Goal: Information Seeking & Learning: Learn about a topic

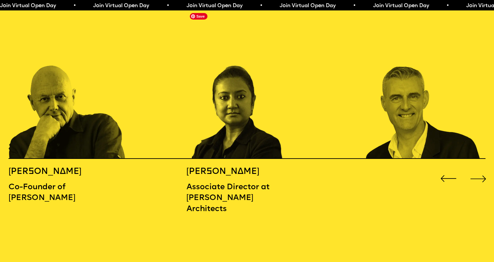
scroll to position [777, 0]
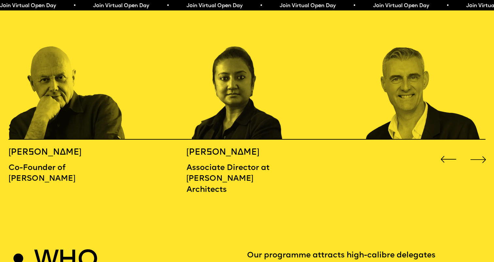
click at [480, 150] on div "Next slide" at bounding box center [479, 160] width 20 height 20
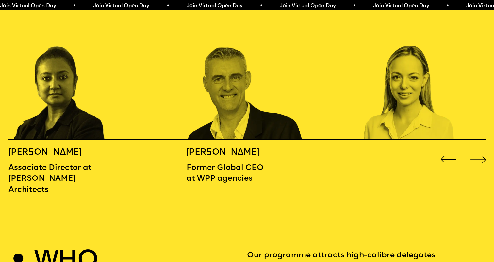
click at [480, 150] on div "Next slide" at bounding box center [479, 160] width 20 height 20
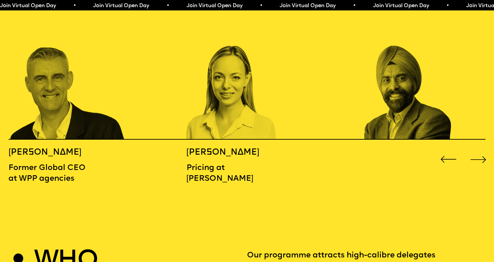
click at [480, 150] on div "Next slide" at bounding box center [479, 160] width 20 height 20
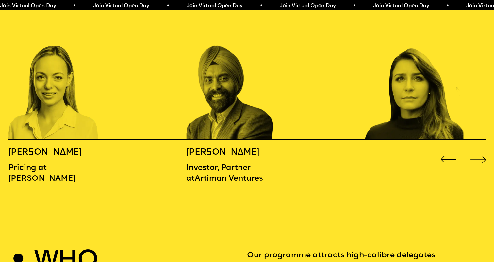
click at [480, 150] on div "Next slide" at bounding box center [479, 160] width 20 height 20
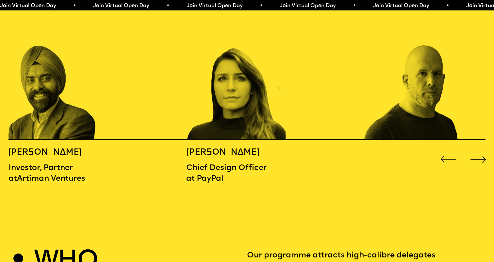
click at [480, 150] on div "Next slide" at bounding box center [479, 160] width 20 height 20
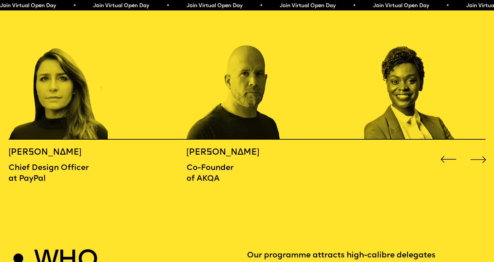
click at [480, 150] on div "Next slide" at bounding box center [479, 160] width 20 height 20
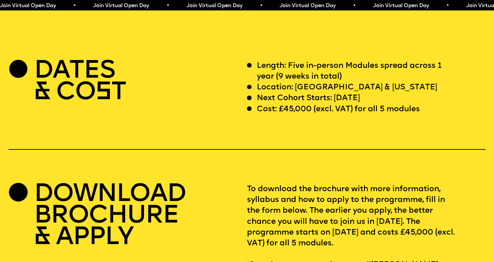
scroll to position [2000, 0]
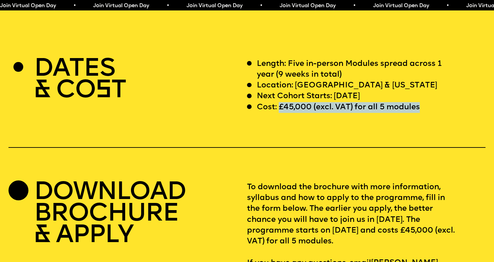
drag, startPoint x: 280, startPoint y: 98, endPoint x: 424, endPoint y: 97, distance: 143.8
click at [423, 102] on div "Cost: £45,000 (excl. VAT) for all 5 modules" at bounding box center [351, 107] width 209 height 11
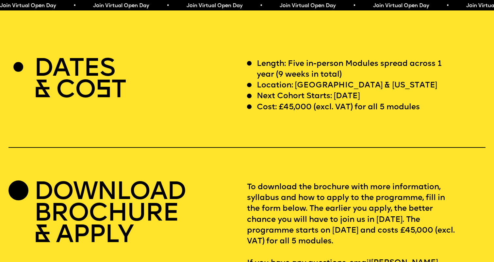
click at [430, 102] on div "Cost: £45,000 (excl. VAT) for all 5 modules" at bounding box center [351, 107] width 209 height 11
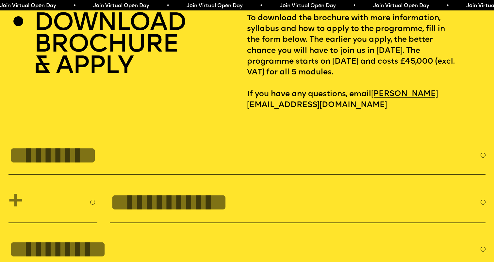
scroll to position [2170, 0]
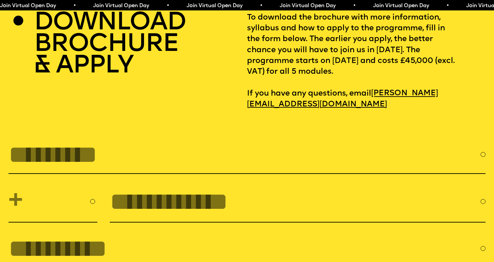
click at [203, 3] on span "Join Virtual Open Day • Join Virtual Open Day • Join Virtual Open Day • Join Vi…" at bounding box center [233, 5] width 466 height 5
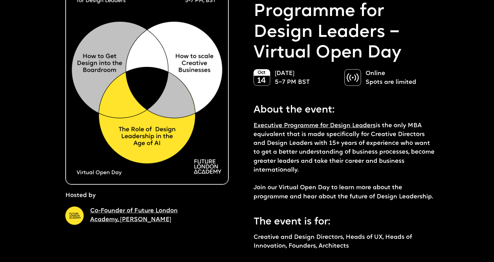
scroll to position [60, 0]
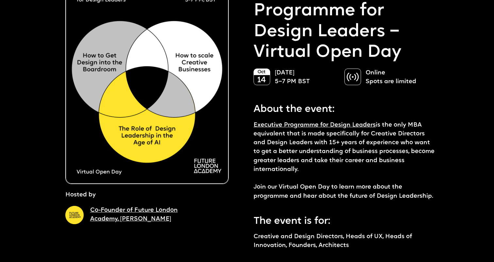
click at [355, 76] on img at bounding box center [352, 77] width 17 height 17
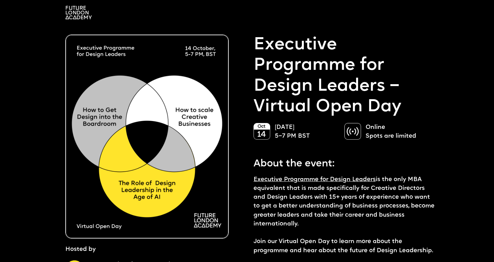
scroll to position [0, 0]
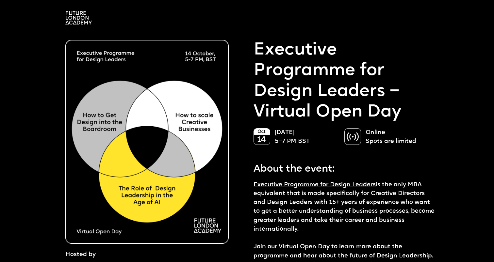
click at [88, 15] on img at bounding box center [78, 17] width 26 height 13
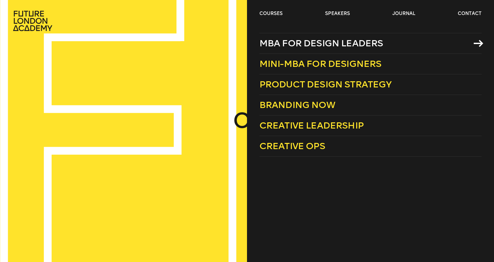
click at [317, 47] on span "MBA for Design Leaders" at bounding box center [322, 43] width 124 height 11
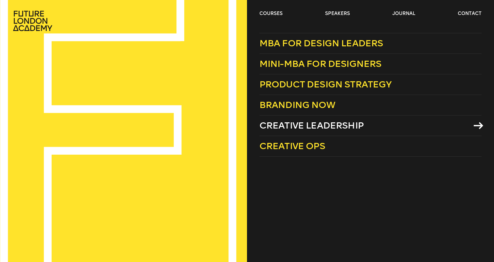
click at [307, 124] on span "Creative Leadership" at bounding box center [312, 125] width 104 height 11
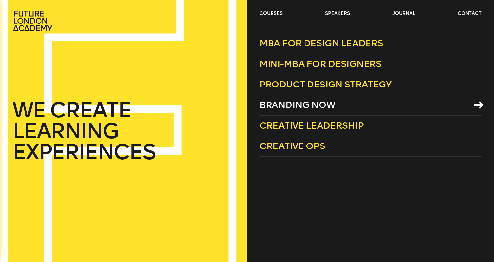
click at [289, 106] on span "Branding Now" at bounding box center [298, 105] width 76 height 11
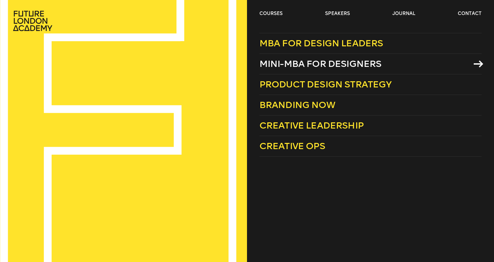
click at [329, 67] on span "Mini-MBA for Designers" at bounding box center [321, 64] width 122 height 11
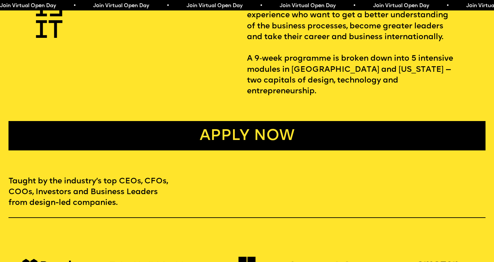
scroll to position [344, 0]
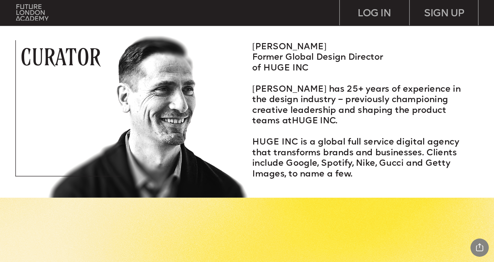
scroll to position [964, 0]
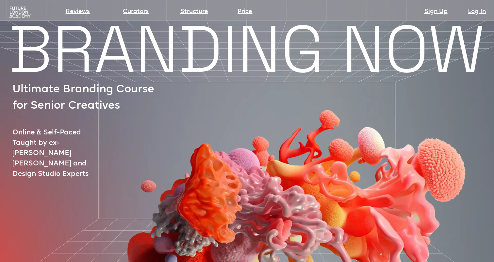
click at [15, 9] on img at bounding box center [20, 12] width 24 height 12
